Goal: Task Accomplishment & Management: Complete application form

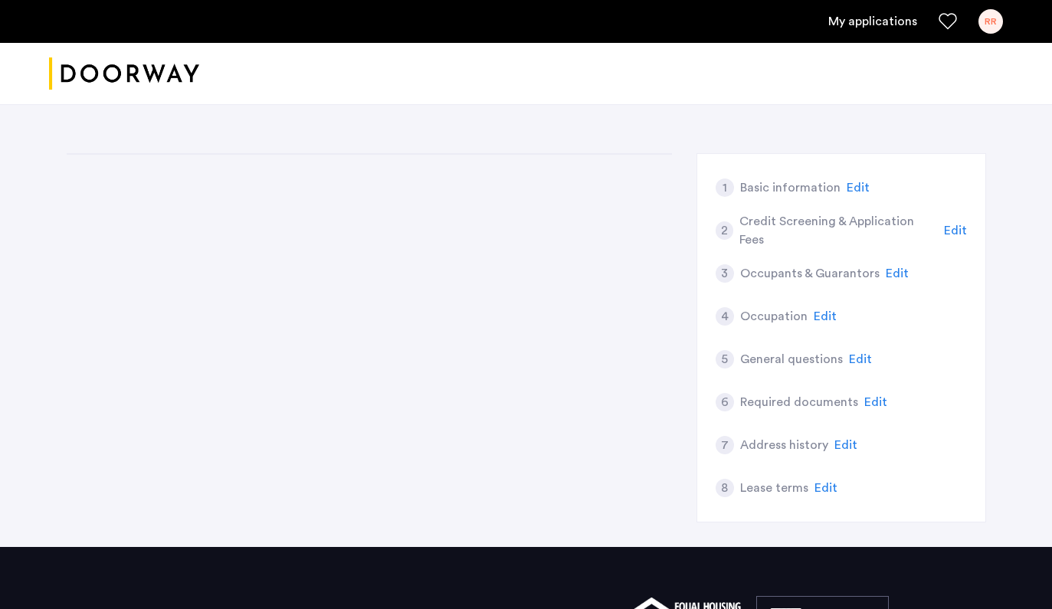
click at [919, 21] on ul "My applications RR" at bounding box center [526, 21] width 954 height 25
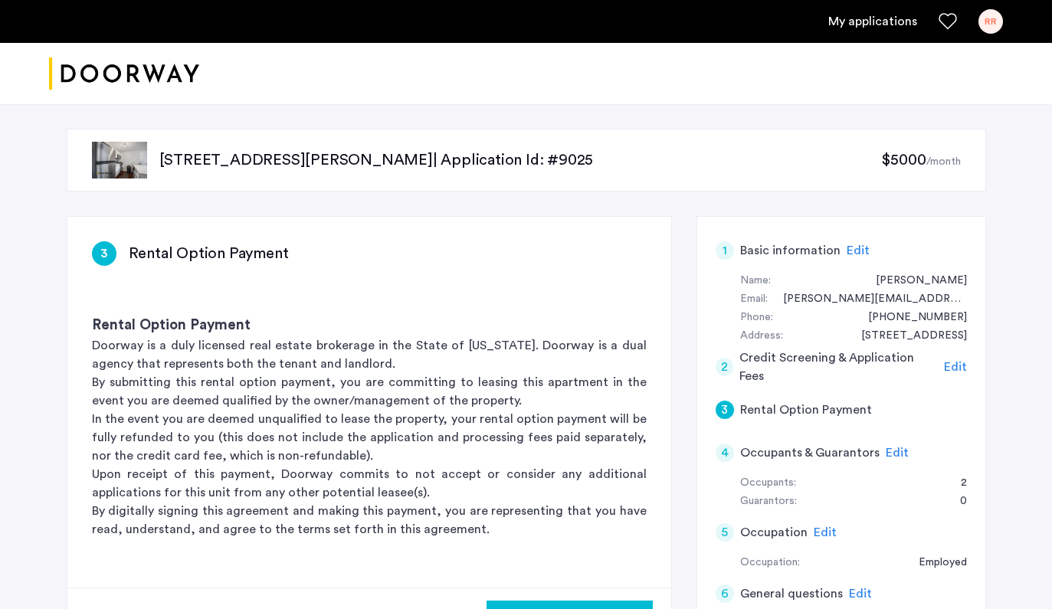
click at [887, 21] on link "My applications" at bounding box center [872, 21] width 89 height 18
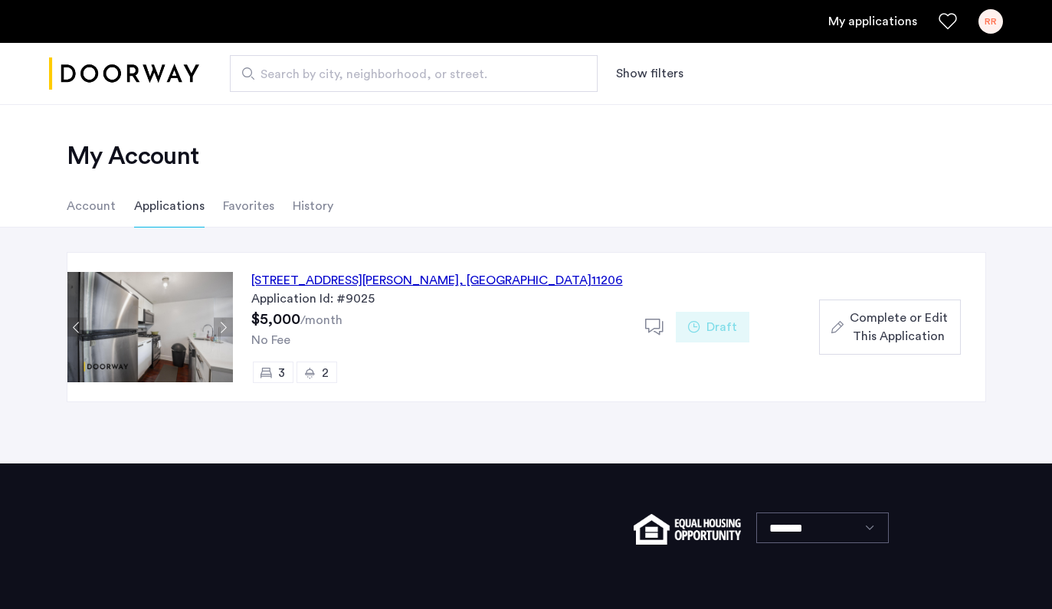
scroll to position [31, 0]
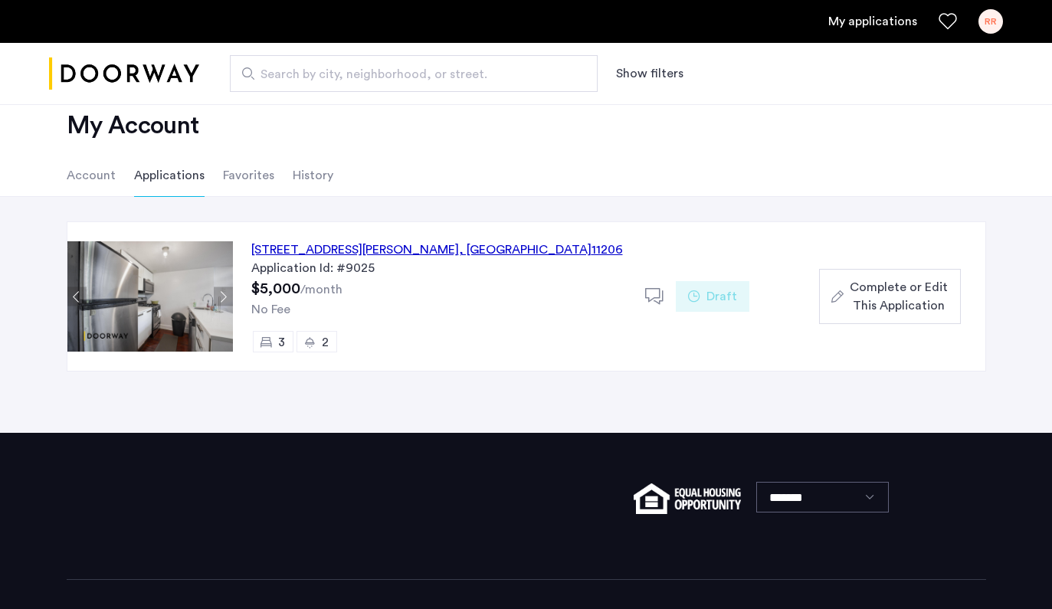
click at [867, 310] on span "Complete or Edit This Application" at bounding box center [898, 296] width 98 height 37
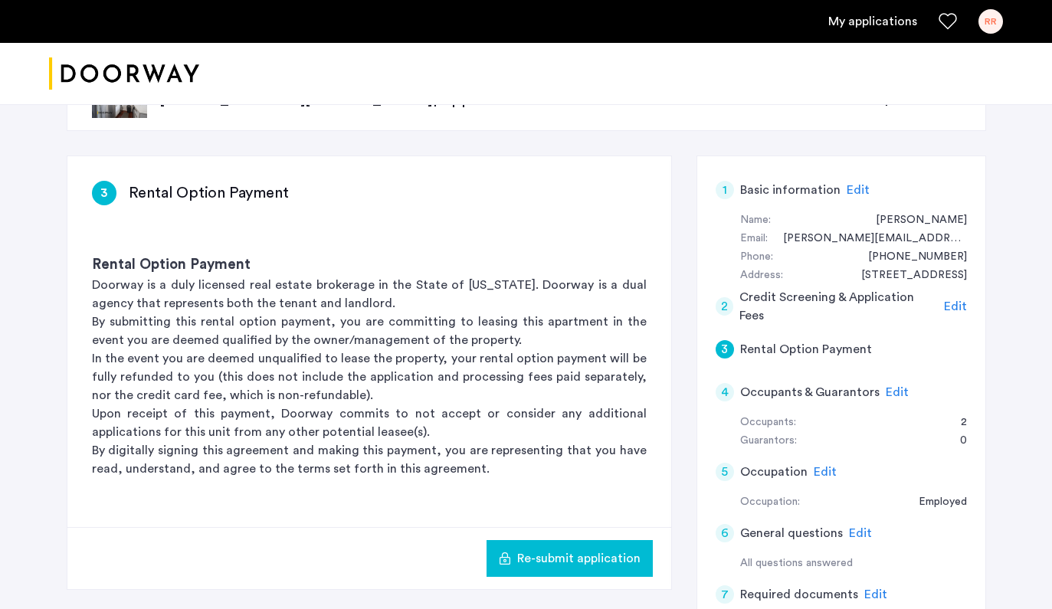
scroll to position [74, 0]
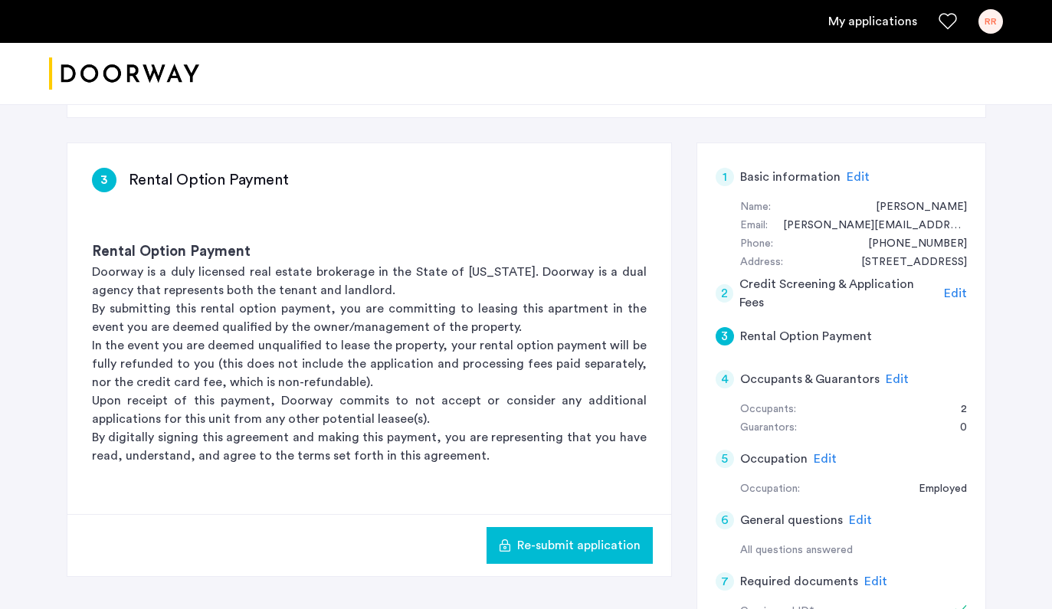
click at [581, 560] on button "Re-submit application" at bounding box center [569, 545] width 166 height 37
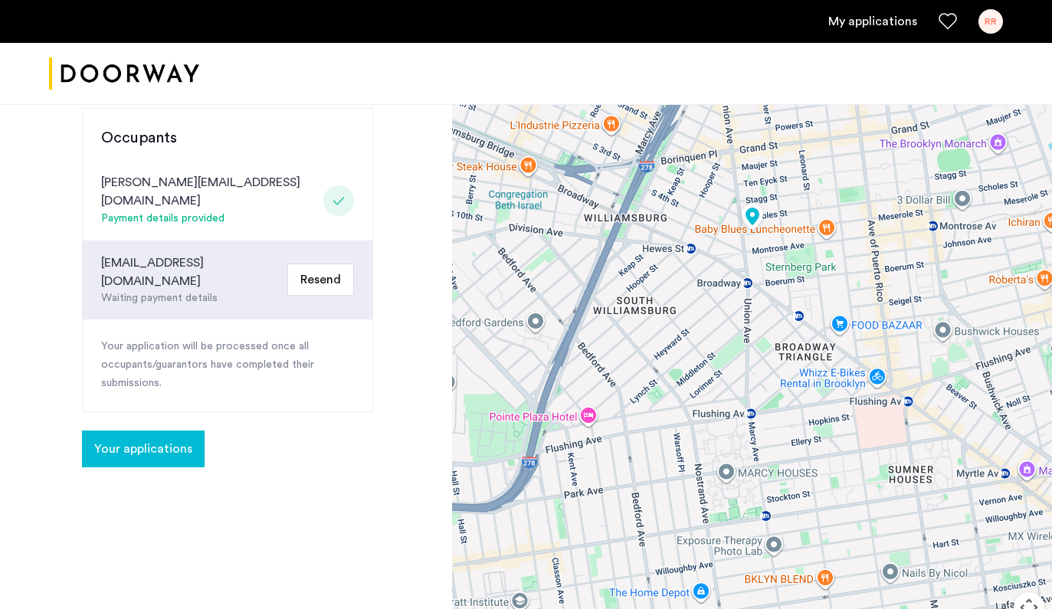
scroll to position [455, 0]
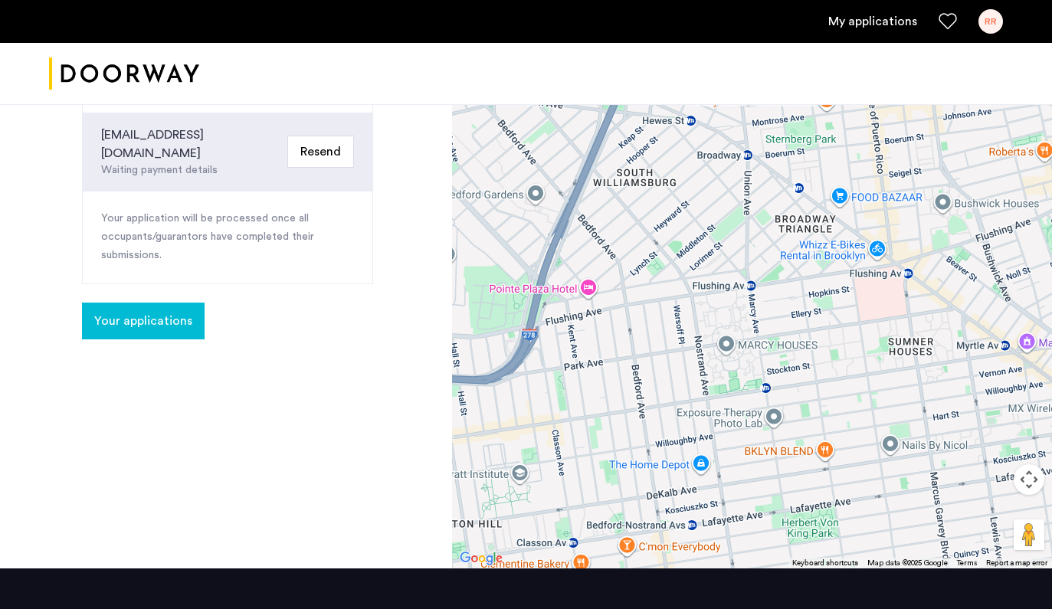
click at [180, 312] on span "Your applications" at bounding box center [143, 321] width 98 height 18
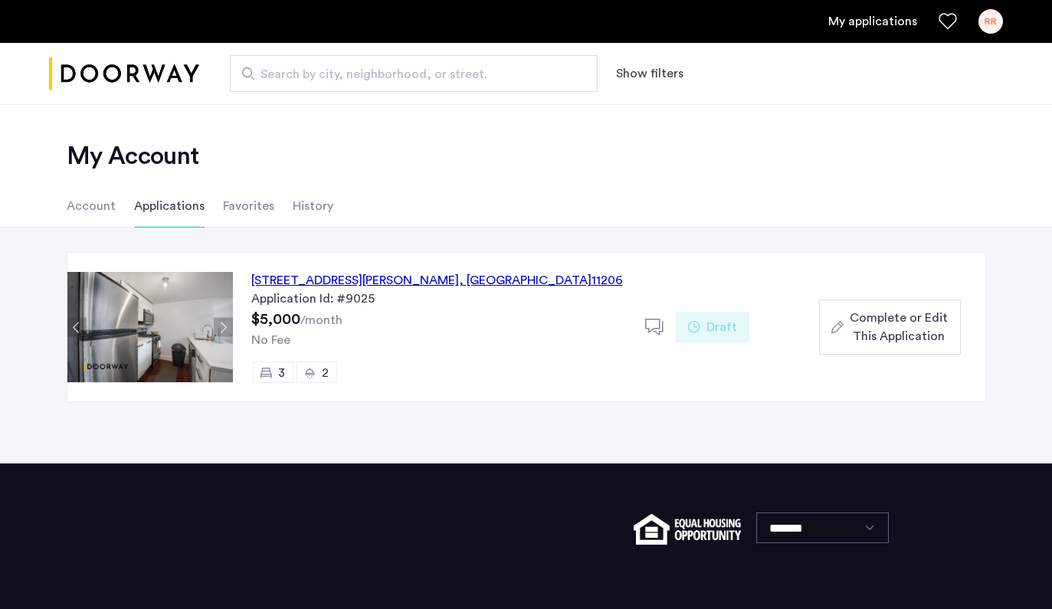
click at [696, 328] on icon at bounding box center [694, 327] width 12 height 12
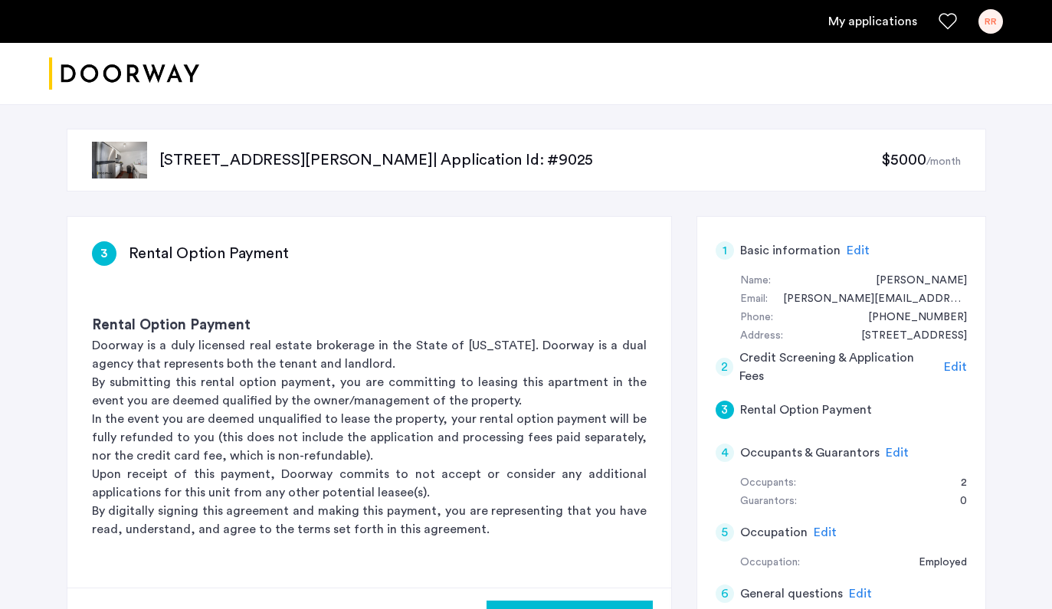
scroll to position [55, 0]
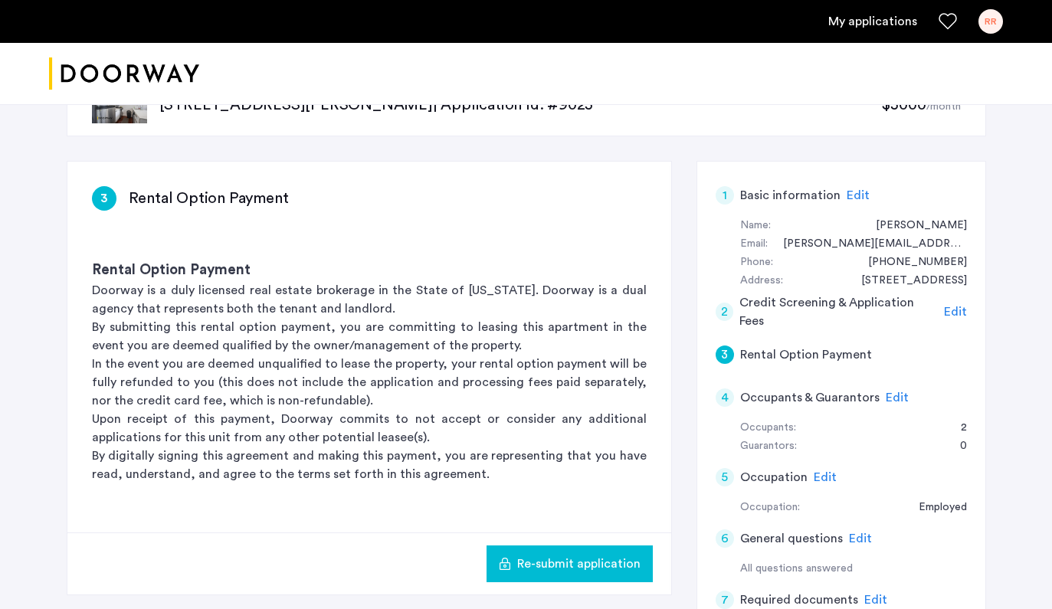
click at [847, 352] on h5 "Rental Option Payment" at bounding box center [806, 354] width 132 height 18
click at [799, 352] on h5 "Rental Option Payment" at bounding box center [806, 354] width 132 height 18
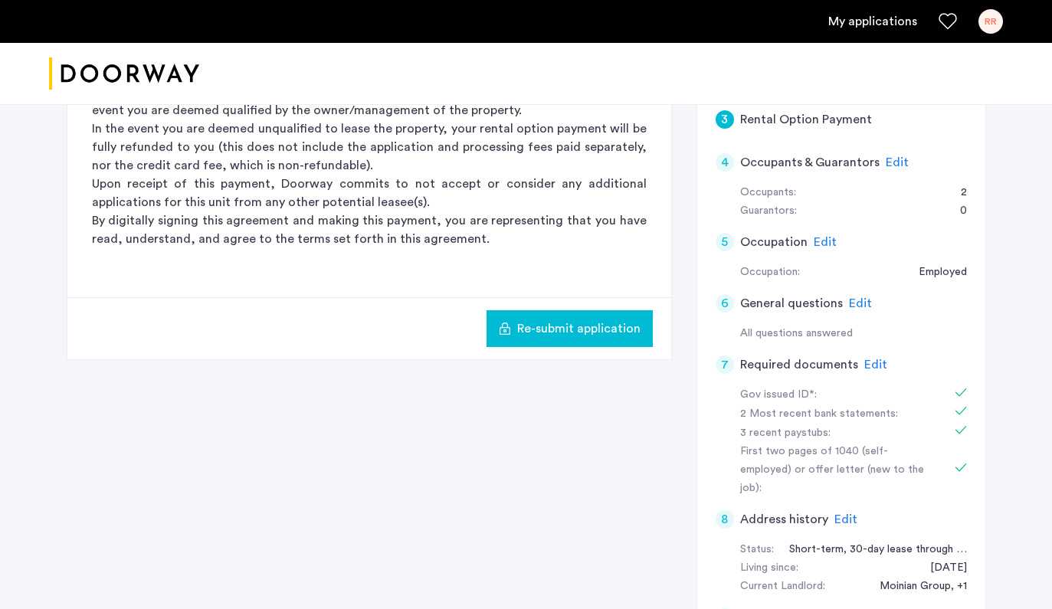
scroll to position [276, 0]
